Goal: Information Seeking & Learning: Learn about a topic

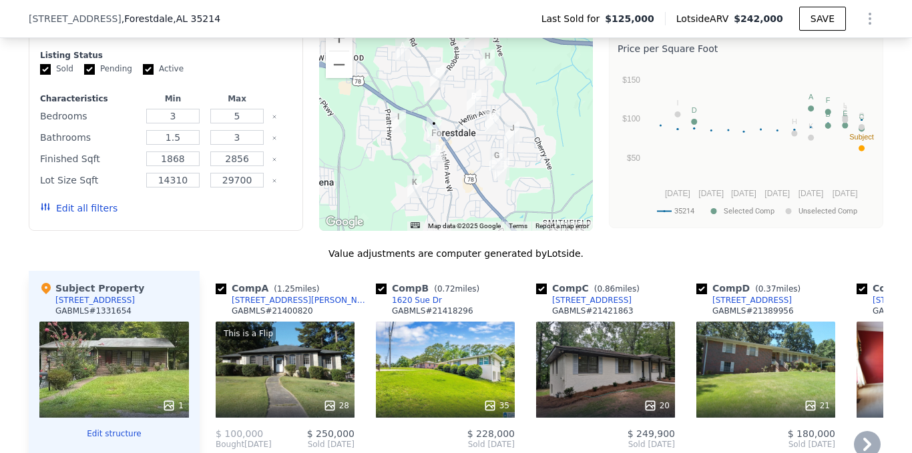
scroll to position [1152, 0]
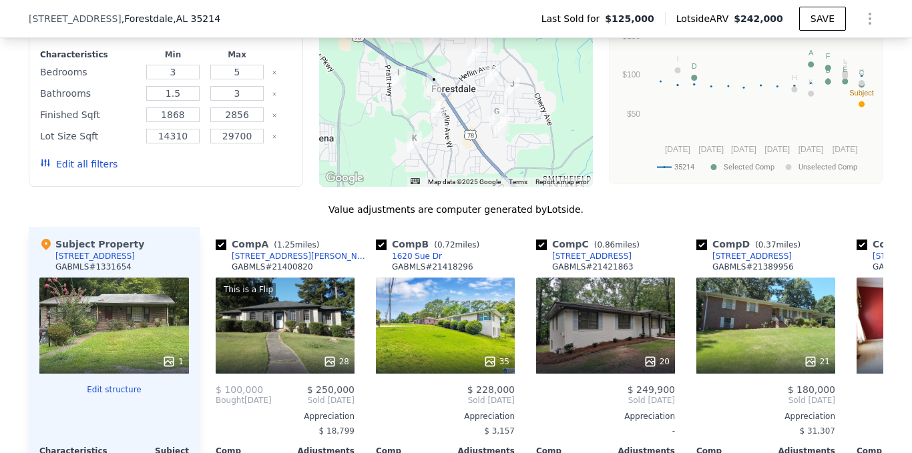
scroll to position [1197, 0]
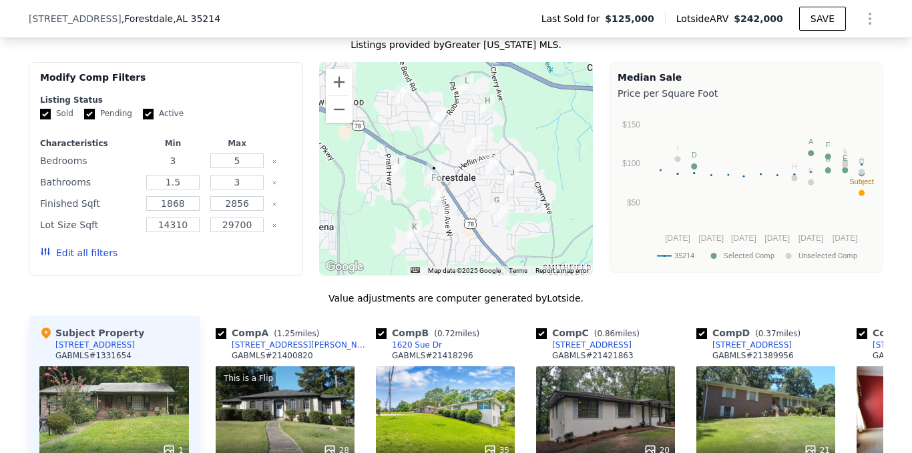
drag, startPoint x: 164, startPoint y: 174, endPoint x: 156, endPoint y: 177, distance: 8.7
click at [157, 168] on input "3" at bounding box center [172, 161] width 53 height 15
type input "4"
drag, startPoint x: 232, startPoint y: 168, endPoint x: 223, endPoint y: 171, distance: 9.7
click at [223, 168] on input "5" at bounding box center [236, 161] width 53 height 15
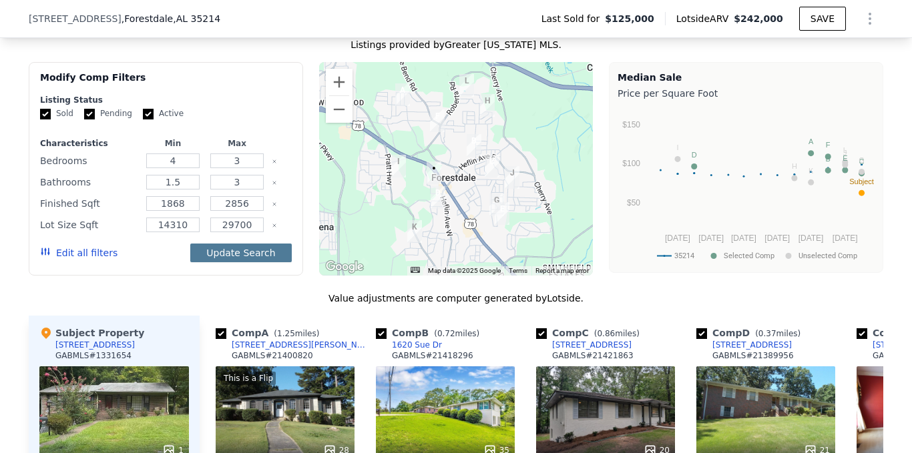
click at [237, 261] on button "Update Search" at bounding box center [240, 253] width 101 height 19
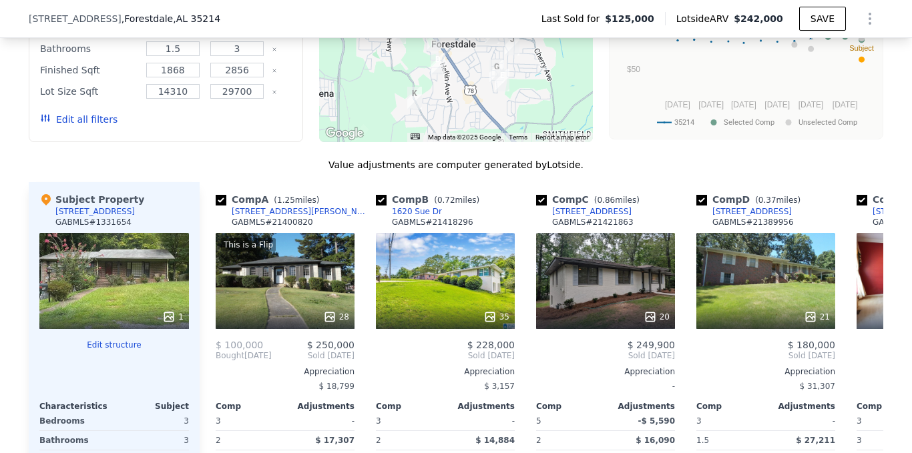
scroll to position [1242, 0]
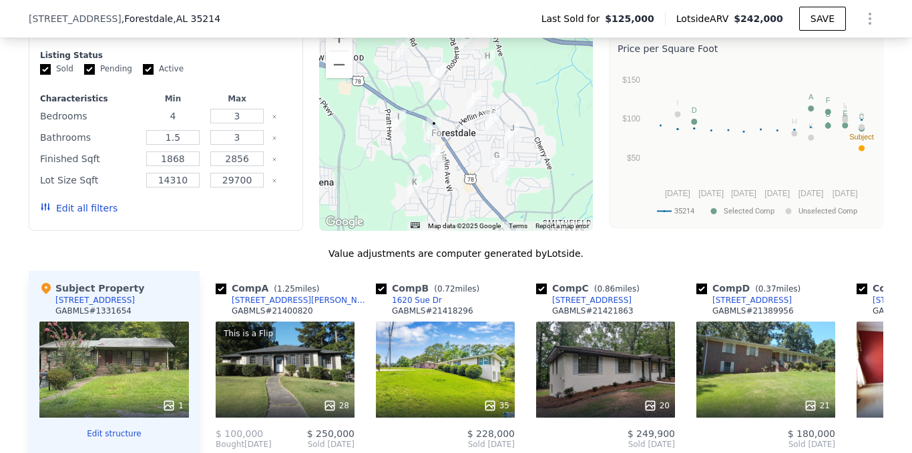
drag, startPoint x: 172, startPoint y: 125, endPoint x: 156, endPoint y: 125, distance: 16.0
click at [156, 124] on input "4" at bounding box center [172, 116] width 53 height 15
drag, startPoint x: 235, startPoint y: 126, endPoint x: 225, endPoint y: 126, distance: 10.0
click at [225, 124] on input "3" at bounding box center [236, 116] width 53 height 15
type input "4"
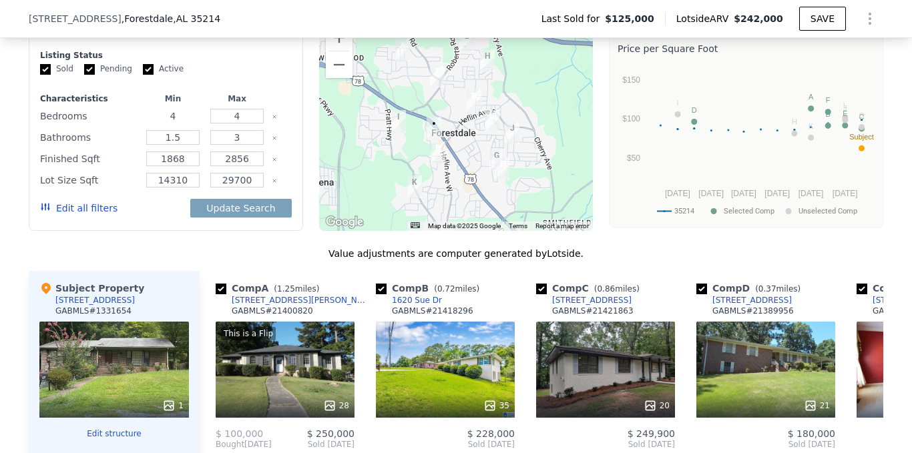
drag, startPoint x: 169, startPoint y: 125, endPoint x: 158, endPoint y: 126, distance: 10.8
click at [158, 124] on input "4" at bounding box center [172, 116] width 53 height 15
click at [221, 75] on div "Sold Pending Active" at bounding box center [166, 68] width 252 height 11
click at [156, 145] on input "1.5" at bounding box center [172, 137] width 53 height 15
click at [236, 75] on div "Sold Pending Active" at bounding box center [166, 68] width 252 height 11
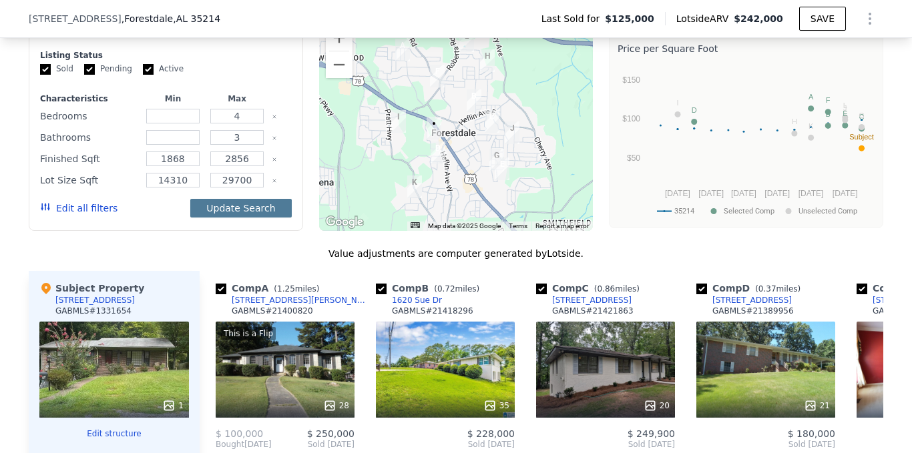
click at [237, 218] on button "Update Search" at bounding box center [240, 208] width 101 height 19
checkbox input "false"
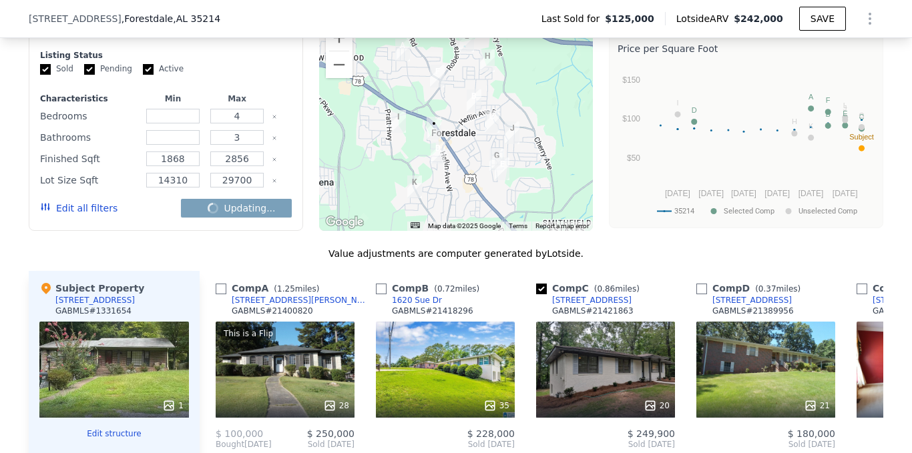
checkbox input "false"
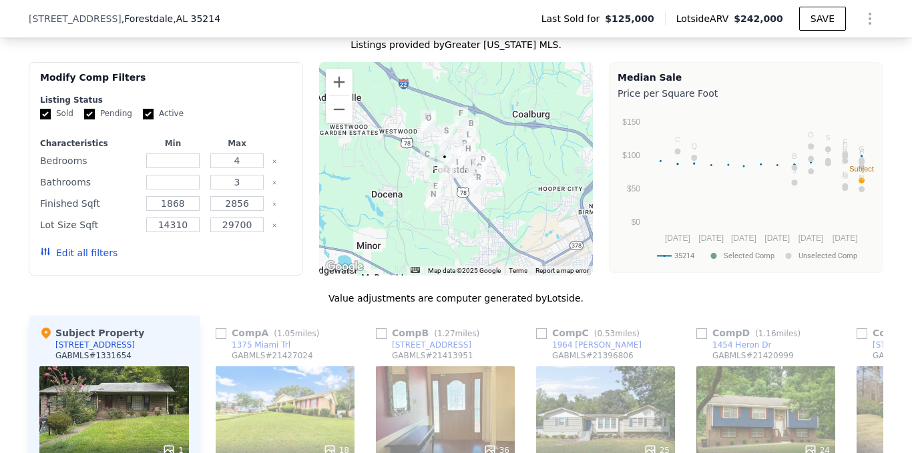
scroll to position [1330, 0]
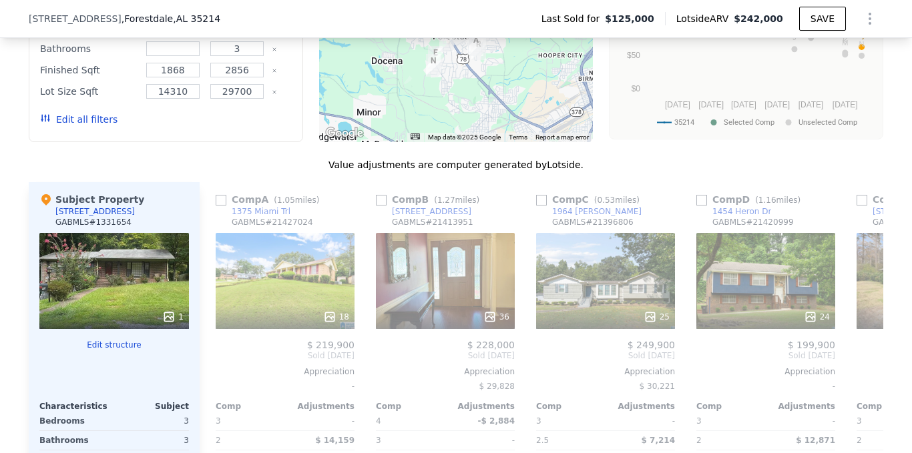
type input "3"
type input "5"
type input "1.5"
checkbox input "true"
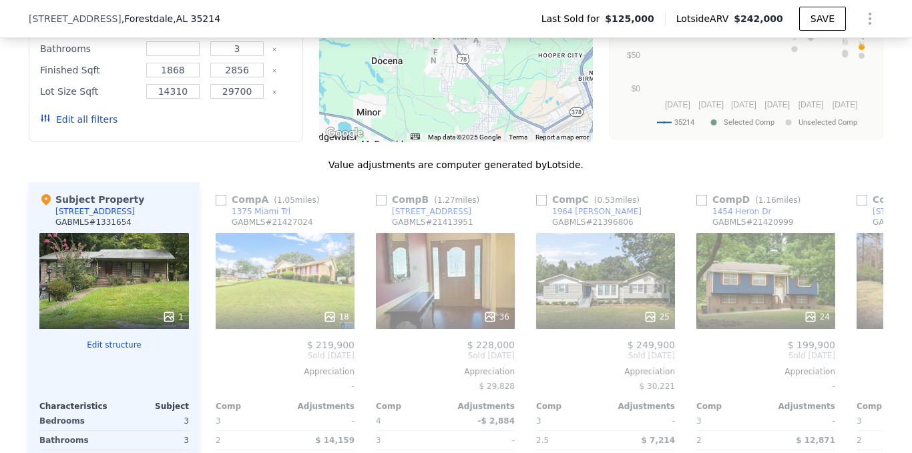
checkbox input "true"
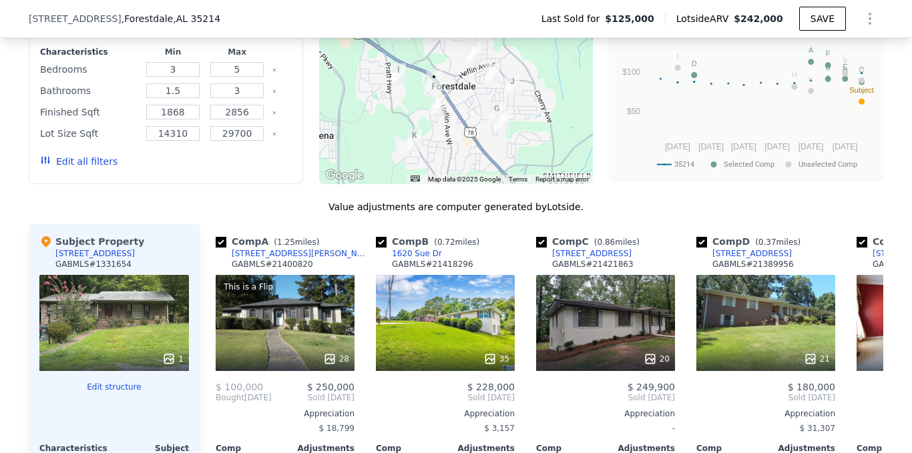
scroll to position [1240, 0]
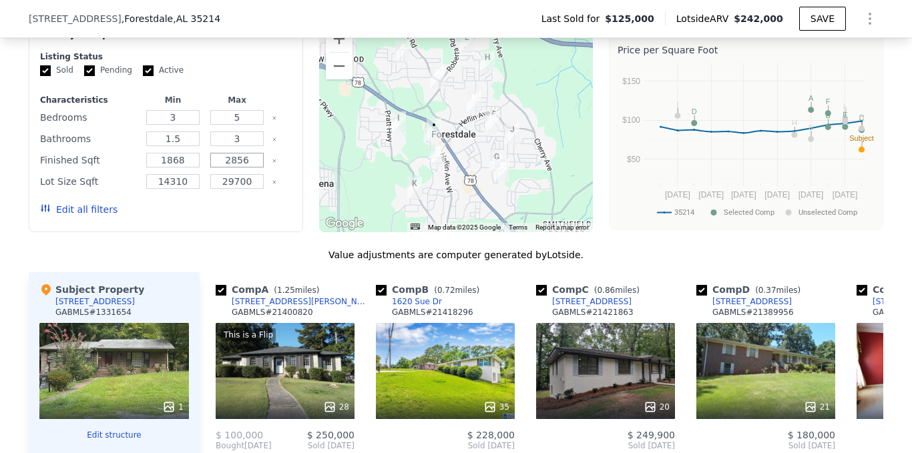
click at [232, 168] on input "2856" at bounding box center [236, 160] width 53 height 15
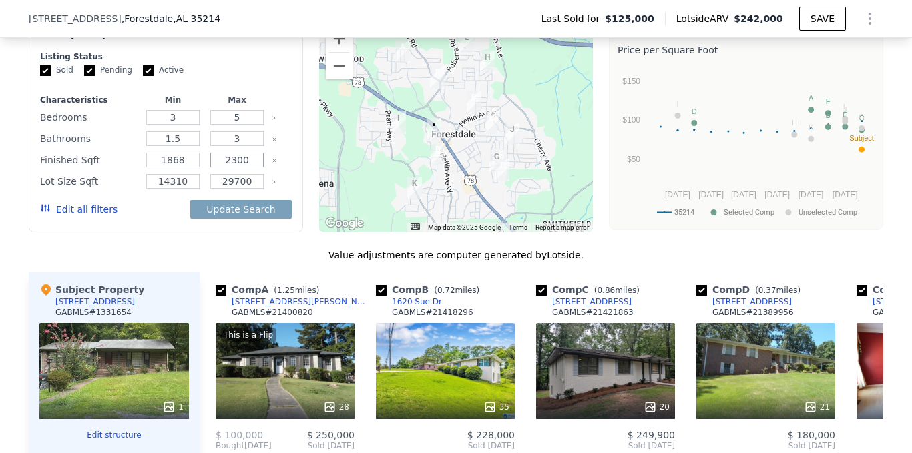
type input "2300"
click at [272, 76] on div "Sold Pending Active" at bounding box center [166, 70] width 252 height 11
click at [229, 219] on button "Update Search" at bounding box center [240, 209] width 101 height 19
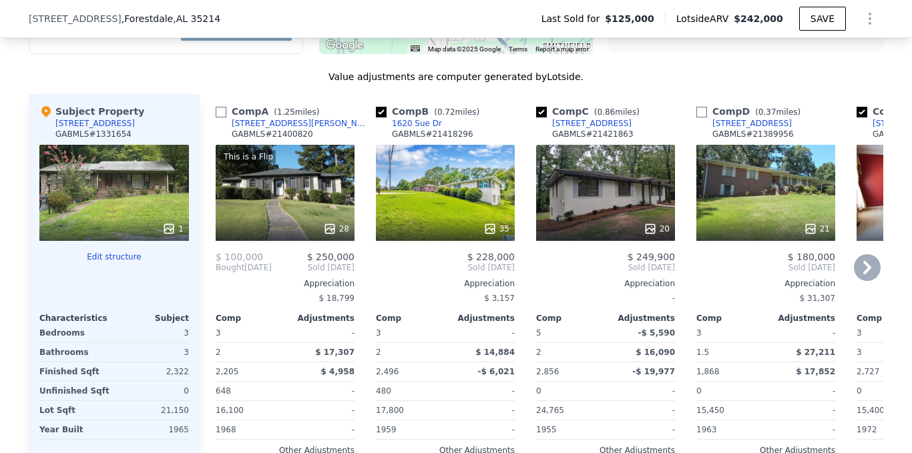
checkbox input "false"
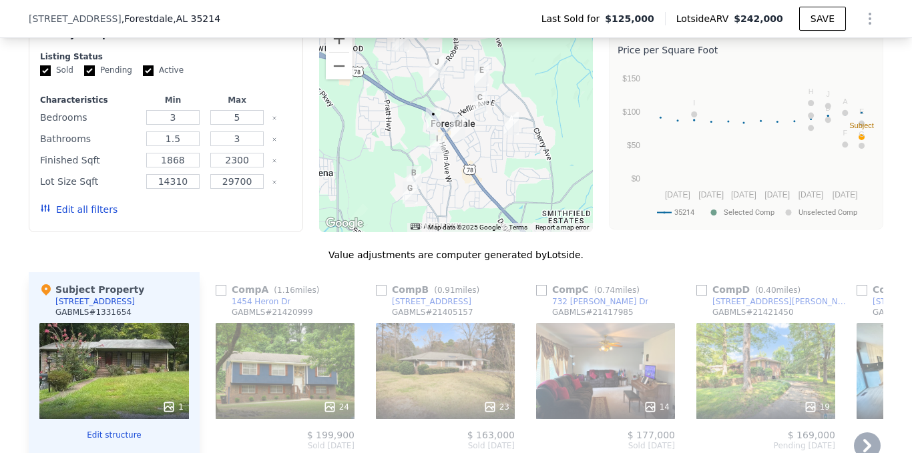
scroll to position [1374, 0]
